Goal: Information Seeking & Learning: Learn about a topic

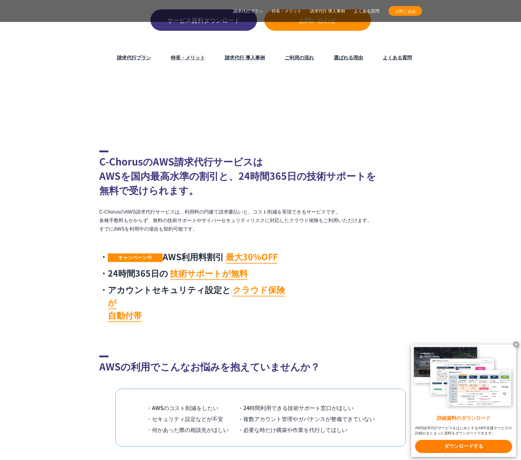
scroll to position [254, 0]
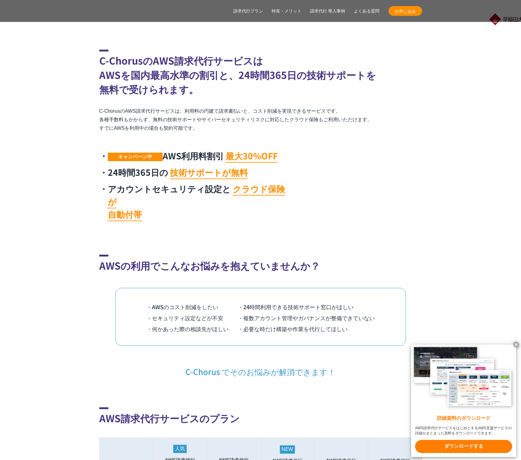
click at [517, 344] on x-t at bounding box center [516, 345] width 6 height 6
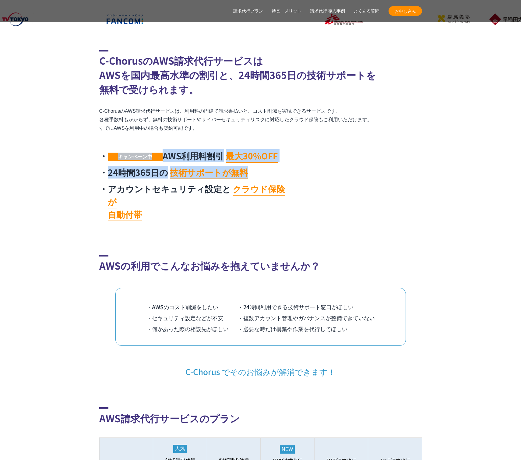
drag, startPoint x: 258, startPoint y: 174, endPoint x: 56, endPoint y: 147, distance: 203.8
click at [55, 146] on section "C-ChorusのAWS請求代行サービスは AWSを国内最高水準の割引と、24時間365日の技術サポートを 無料で受けられます。 C-ChorusのAWS請求…" at bounding box center [260, 137] width 521 height 175
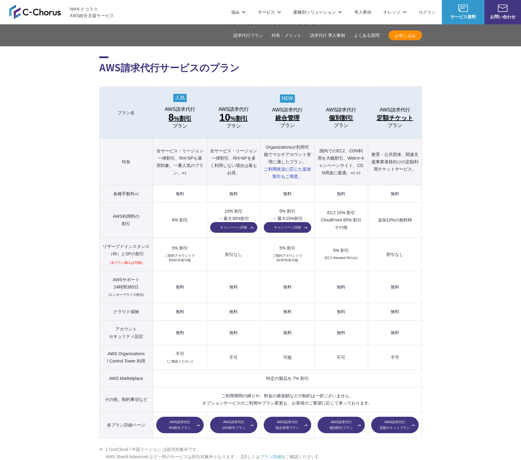
scroll to position [605, 0]
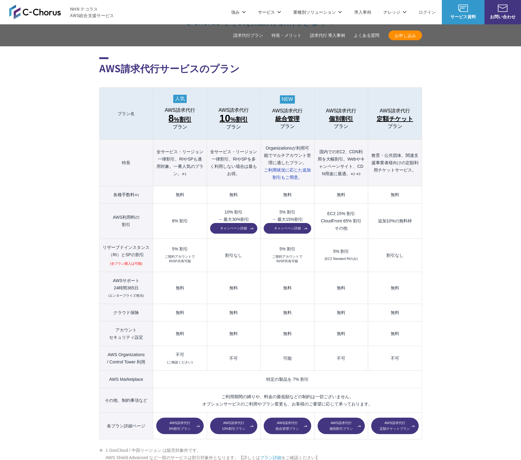
drag, startPoint x: 114, startPoint y: 100, endPoint x: 450, endPoint y: 344, distance: 416.1
click at [412, 355] on td "不可" at bounding box center [395, 358] width 54 height 25
drag, startPoint x: 286, startPoint y: 366, endPoint x: 340, endPoint y: 367, distance: 54.6
click at [340, 371] on td "特定の製品を 7% 割引" at bounding box center [287, 379] width 269 height 17
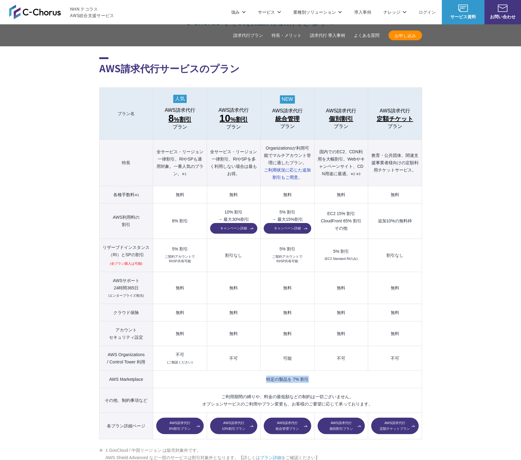
click at [340, 371] on td "特定の製品を 7% 割引" at bounding box center [287, 379] width 269 height 17
